Goal: Check status: Check status

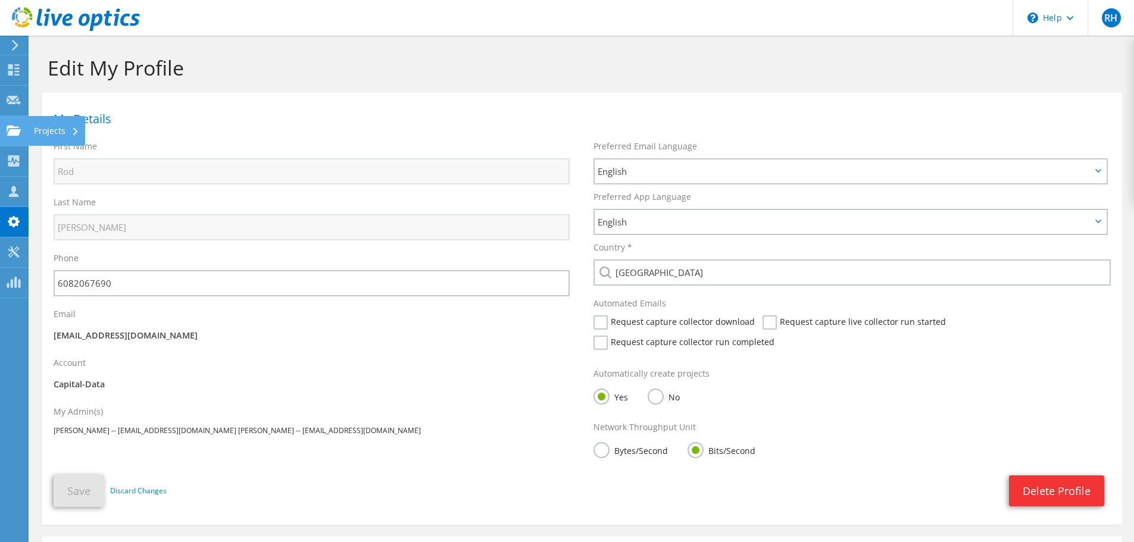
click at [11, 126] on use at bounding box center [14, 130] width 14 height 10
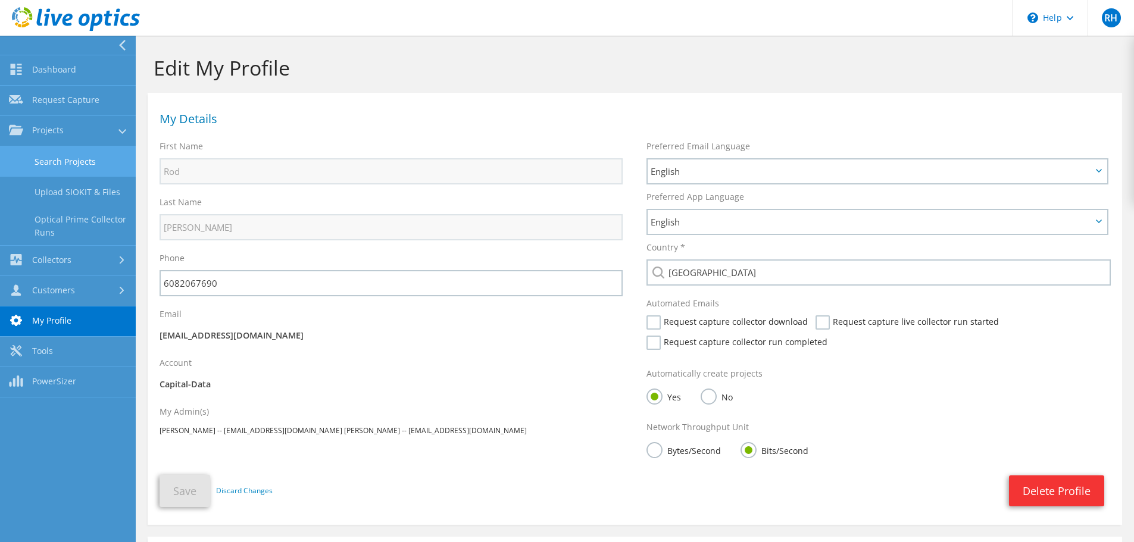
click at [55, 162] on link "Search Projects" at bounding box center [68, 161] width 136 height 30
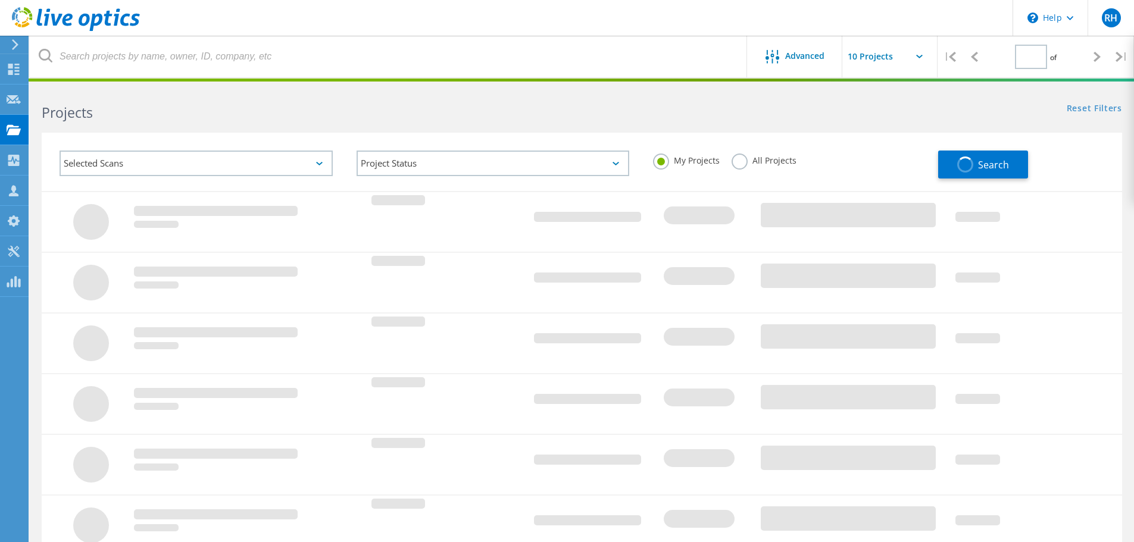
type input "1"
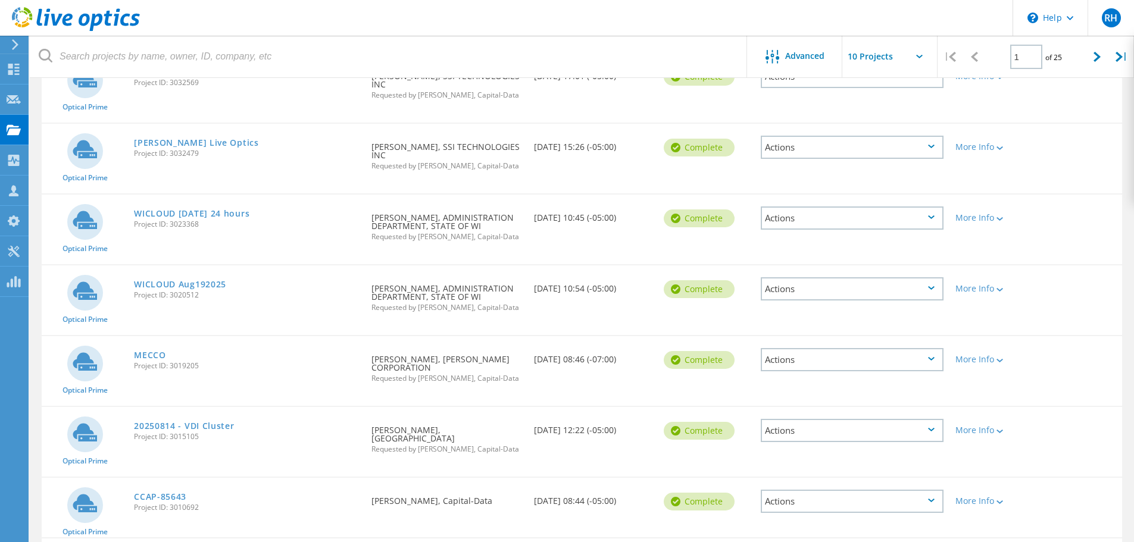
scroll to position [238, 0]
click at [166, 492] on link "CCAP-85643" at bounding box center [160, 496] width 52 height 8
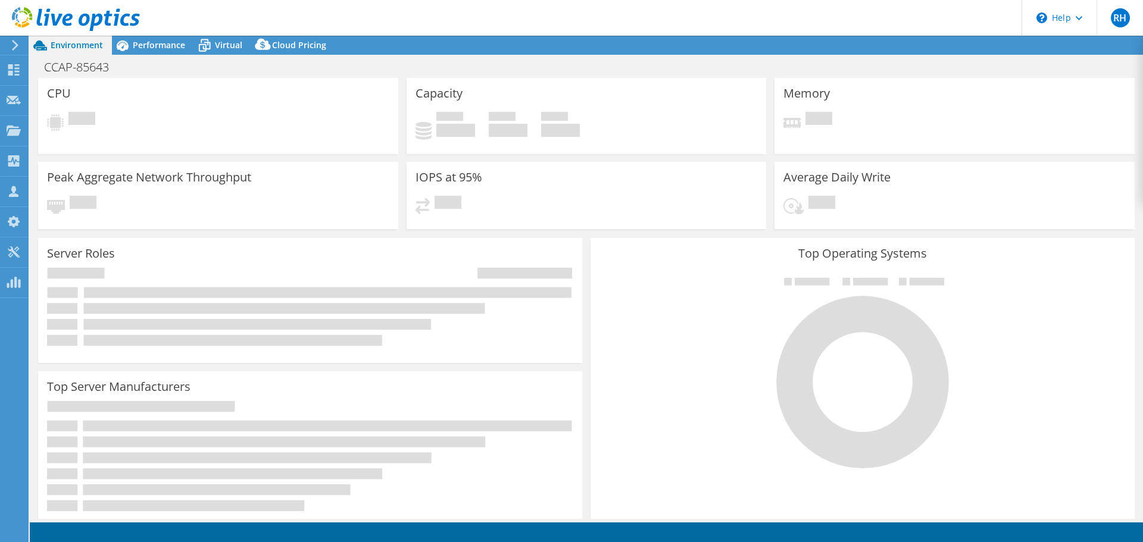
select select "USD"
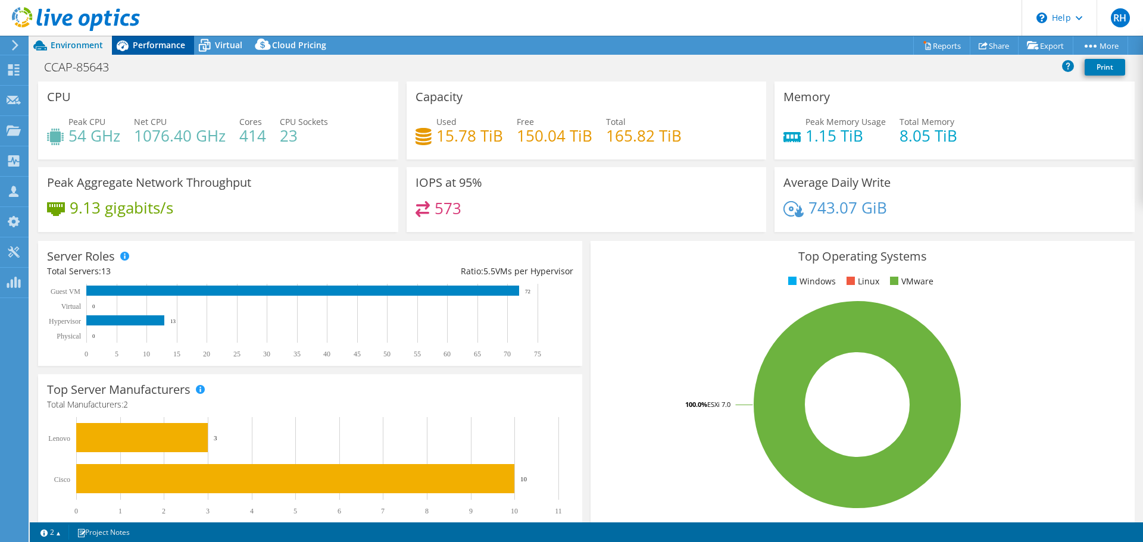
click at [148, 46] on span "Performance" at bounding box center [159, 44] width 52 height 11
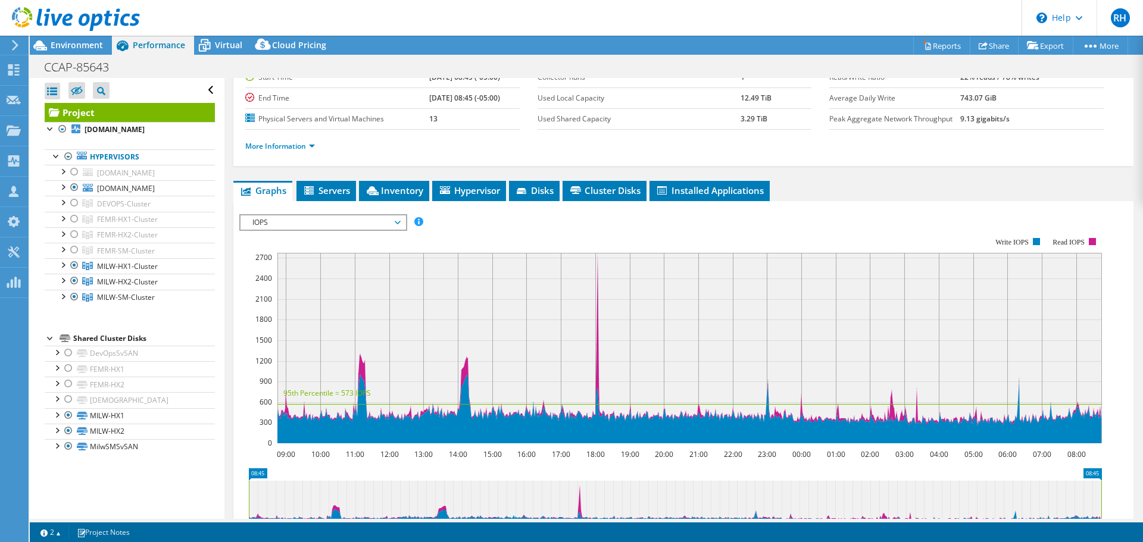
scroll to position [119, 0]
